Goal: Transaction & Acquisition: Purchase product/service

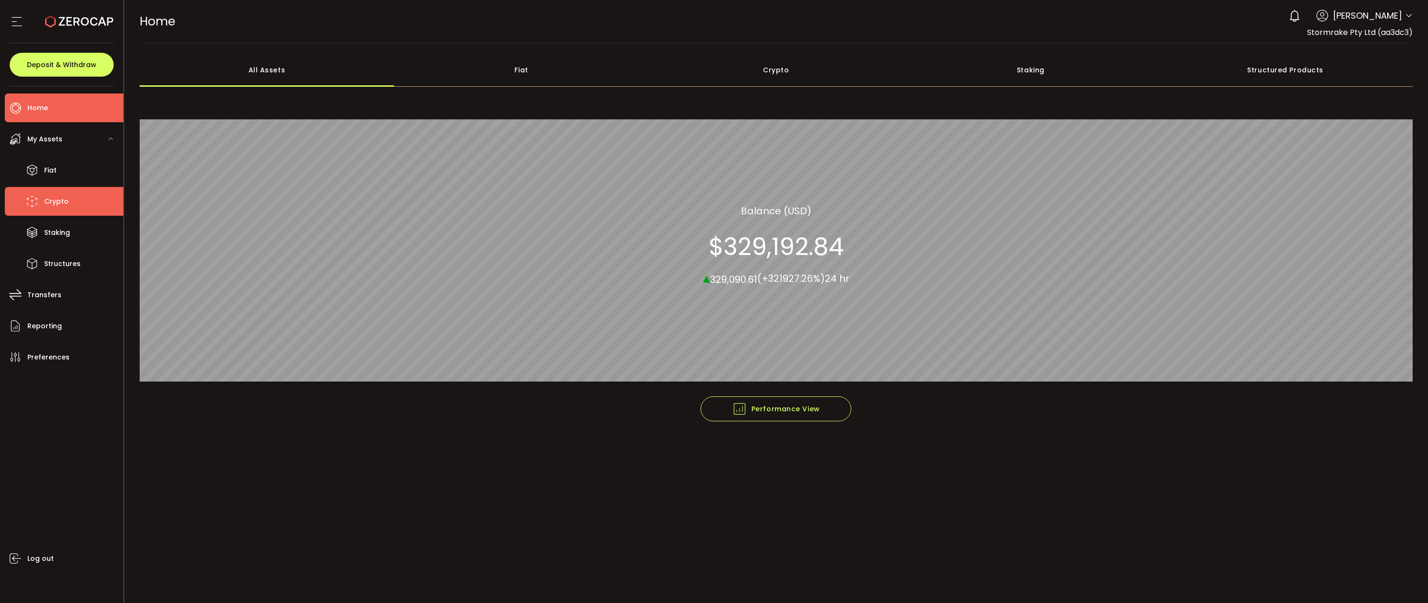
click at [67, 195] on li "Crypto" at bounding box center [64, 201] width 118 height 29
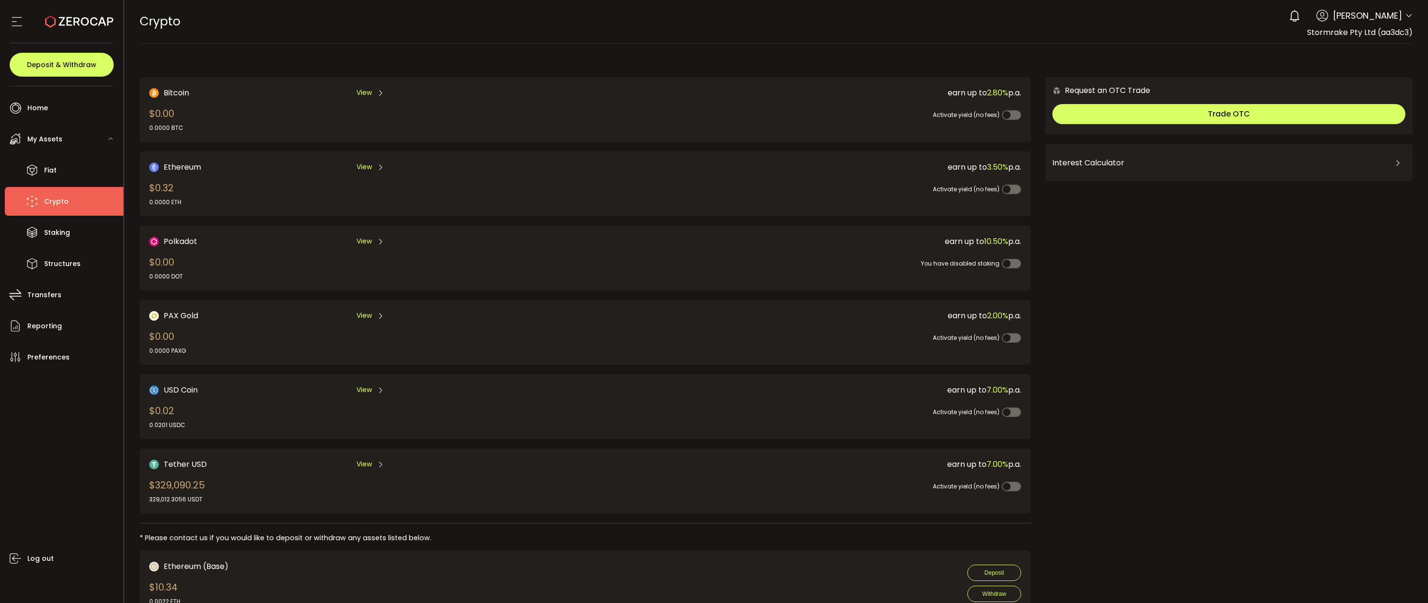
click at [242, 483] on div "Tether USD View $329,090.25 329,012.3056 USDT" at bounding box center [345, 482] width 392 height 46
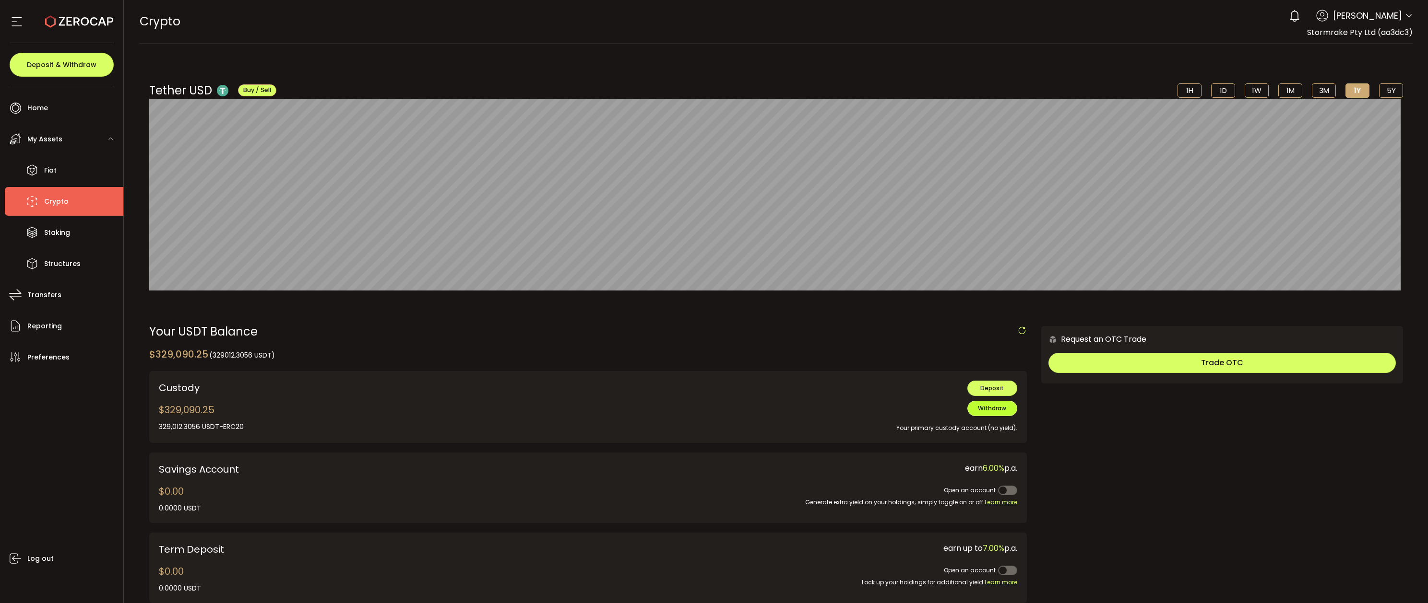
click at [996, 407] on span "Withdraw" at bounding box center [992, 408] width 28 height 8
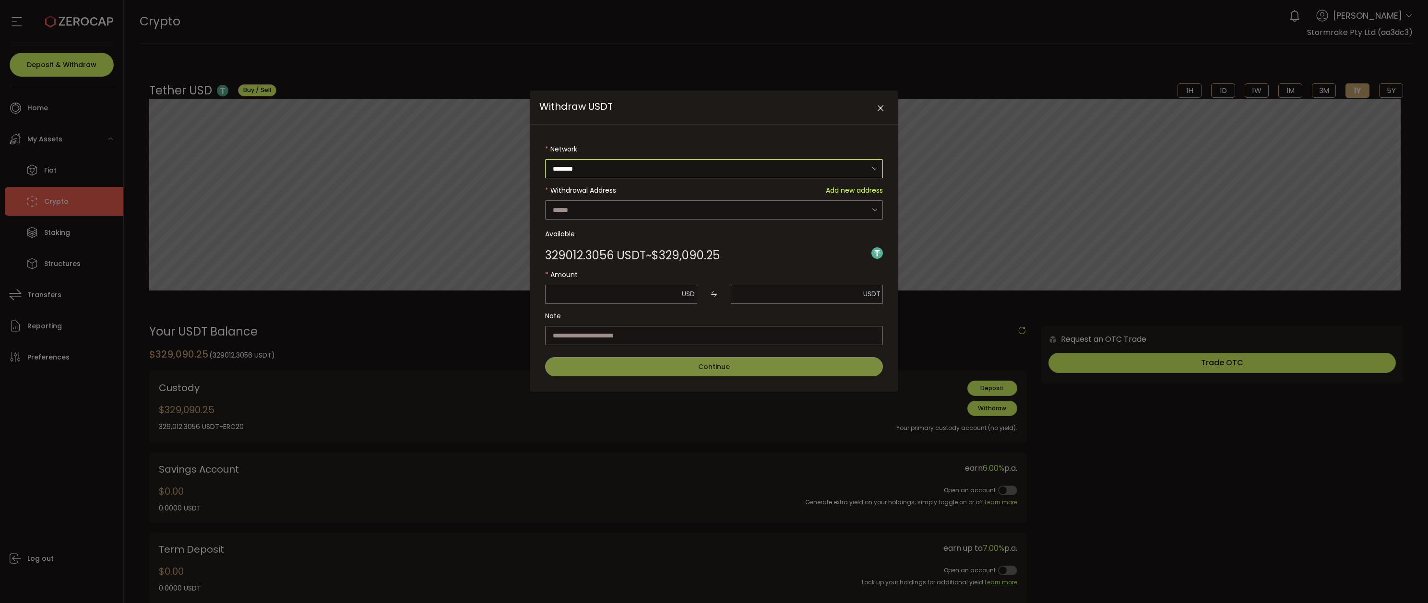
click at [626, 171] on input "********" at bounding box center [714, 168] width 338 height 19
click at [620, 206] on input "Withdraw USDT" at bounding box center [714, 210] width 338 height 19
click at [617, 239] on div "SRD1USDTERC20 0x53A78773B8c18B2f52d5d1D7b47A168cd7D39424" at bounding box center [715, 240] width 321 height 27
type input "**********"
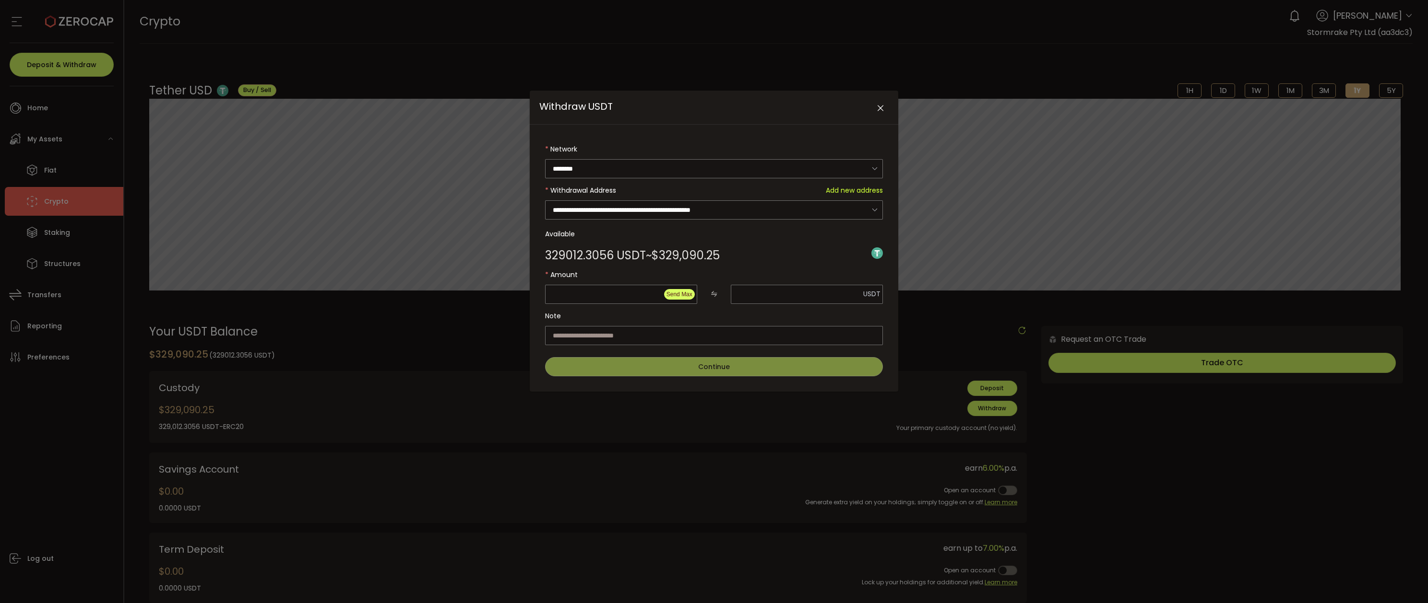
click at [670, 293] on span "Send Max" at bounding box center [679, 294] width 26 height 7
type input "*********"
type input "**********"
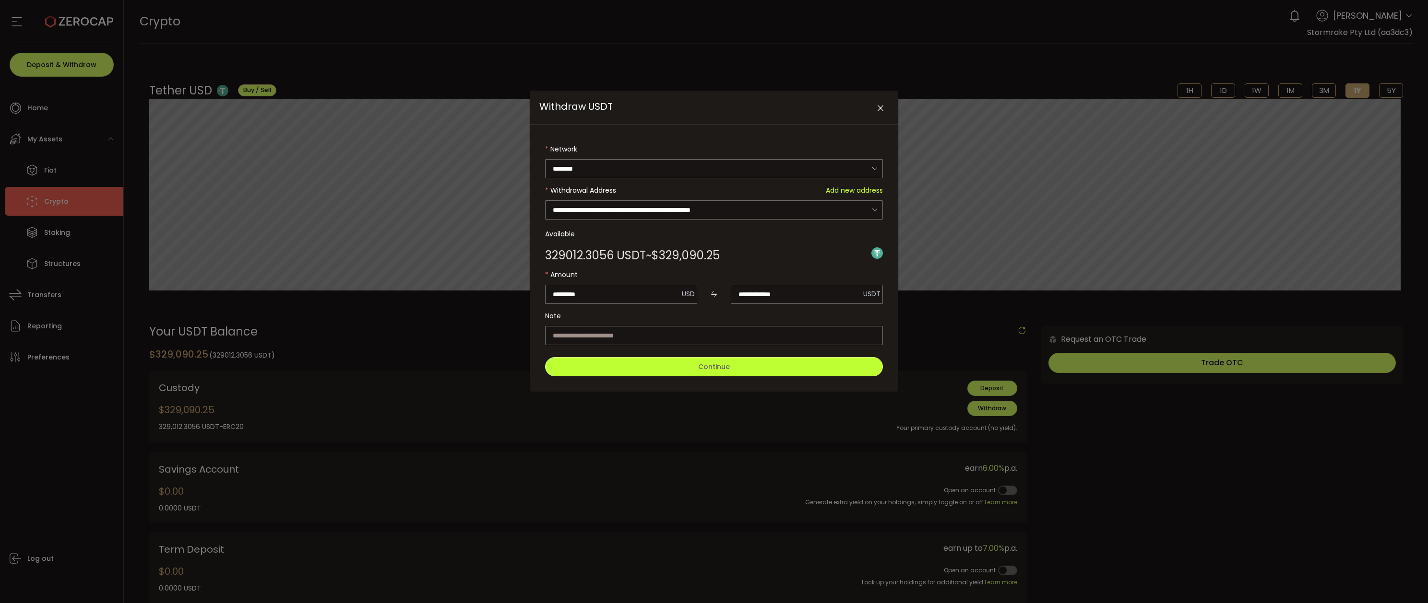
click at [733, 367] on button "Continue" at bounding box center [714, 366] width 338 height 19
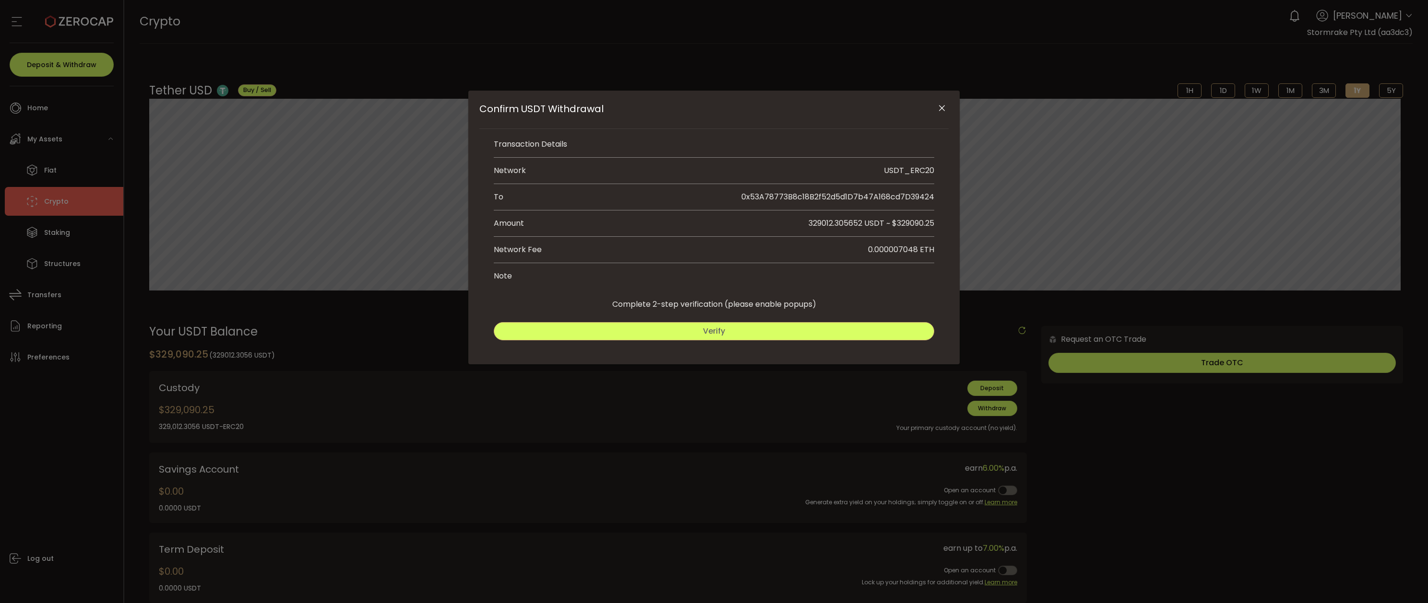
click at [855, 326] on button "Verify" at bounding box center [714, 331] width 440 height 18
click at [825, 331] on span "Submit" at bounding box center [825, 331] width 28 height 11
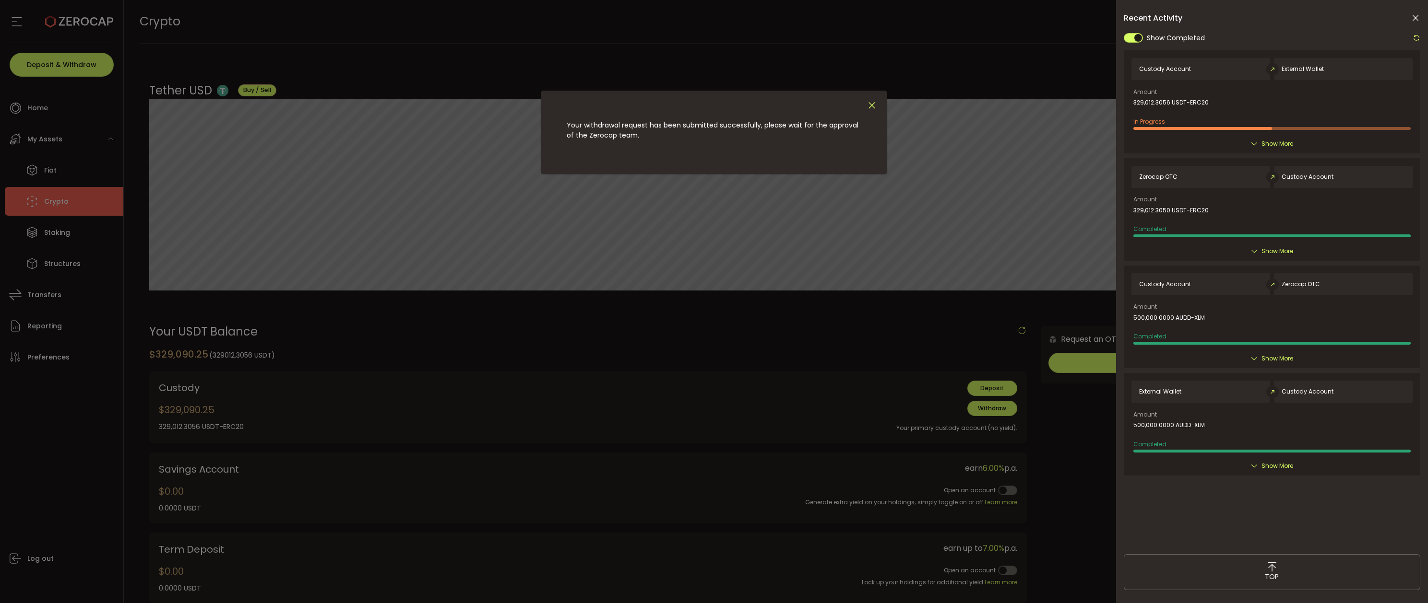
click at [873, 107] on icon "Close" at bounding box center [871, 105] width 11 height 11
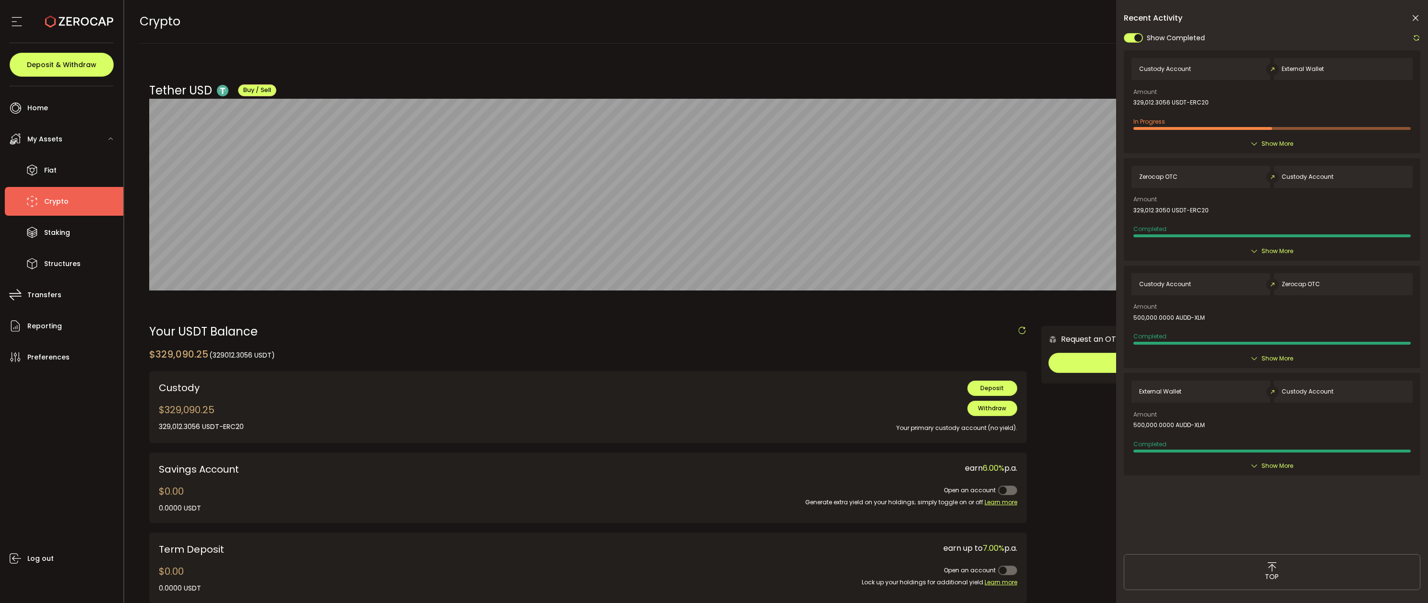
click at [1415, 19] on icon at bounding box center [1415, 18] width 10 height 10
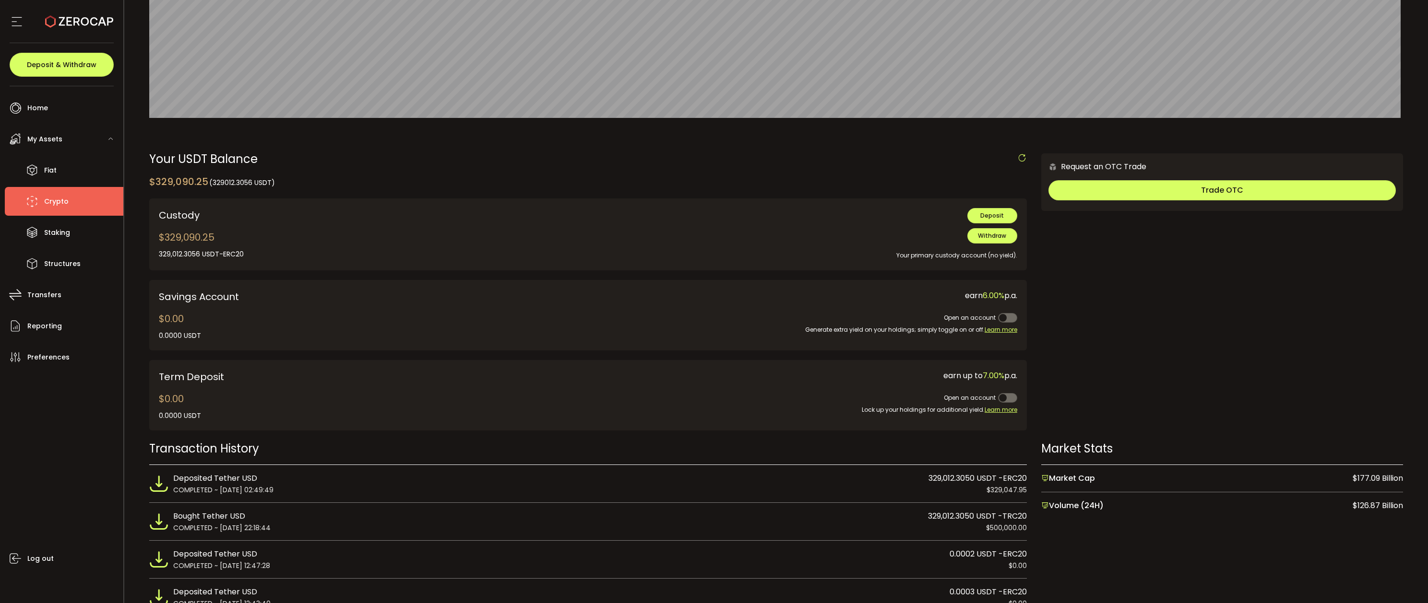
scroll to position [174, 0]
click at [763, 161] on div "Your USDT Balance" at bounding box center [587, 158] width 877 height 12
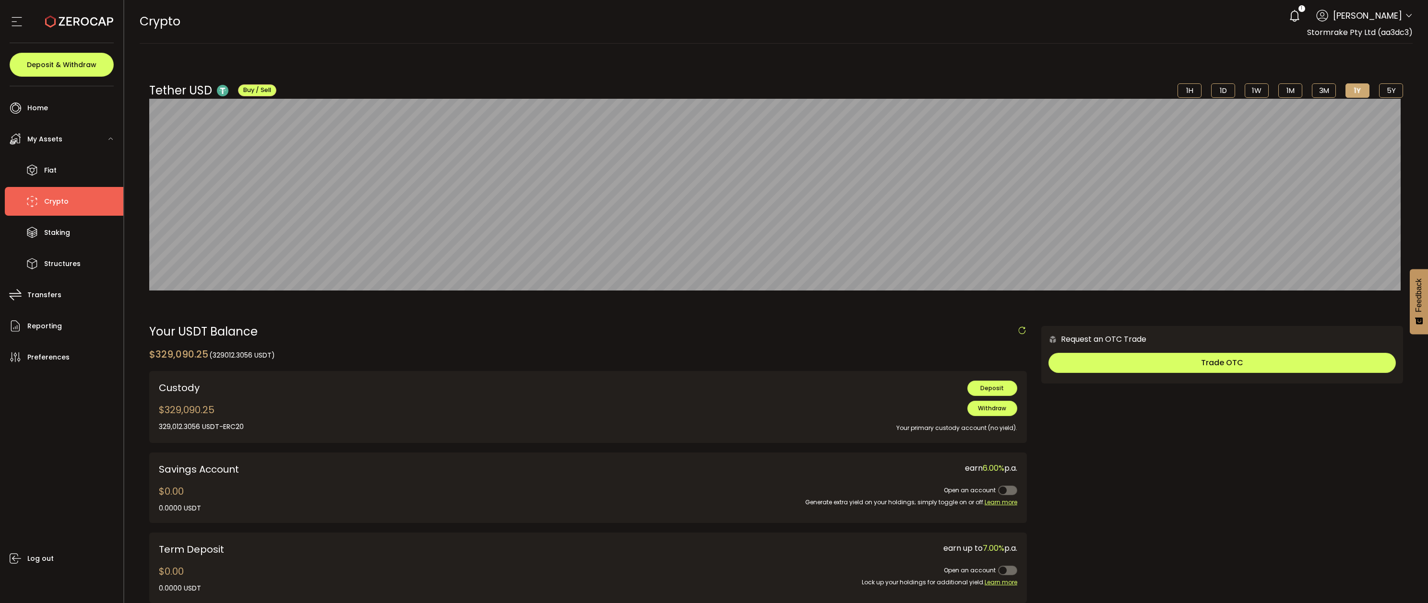
click at [384, 411] on div "Custody $329,090.25 329,012.3056 USDT 0.0000 USDT 329,012.3056 USDT-ERC20 0.000…" at bounding box center [330, 407] width 343 height 53
click at [400, 402] on div "Custody $329,090.25 329,012.3056 USDT 0.0000 USDT 329,012.3056 USDT-ERC20 0.000…" at bounding box center [330, 407] width 343 height 53
click at [998, 407] on span "Withdraw" at bounding box center [992, 408] width 28 height 8
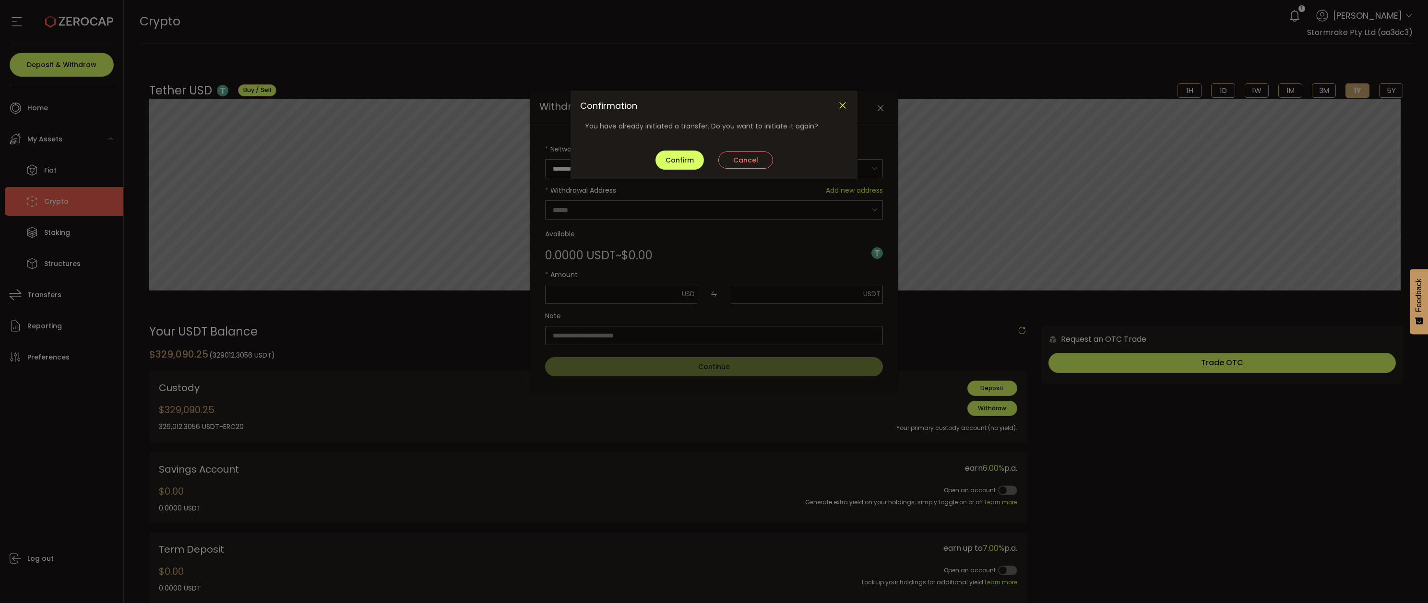
click at [840, 106] on icon "Close" at bounding box center [842, 105] width 11 height 11
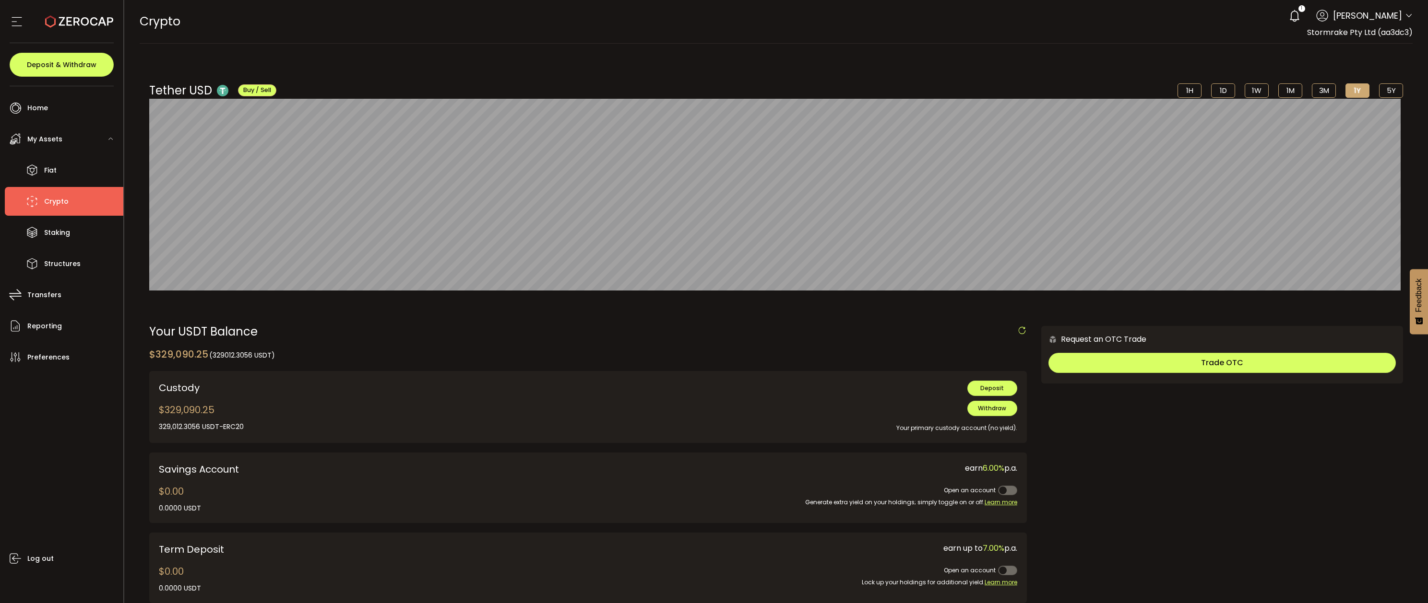
click at [36, 203] on icon at bounding box center [32, 201] width 14 height 14
